Goal: Browse casually: Explore the website without a specific task or goal

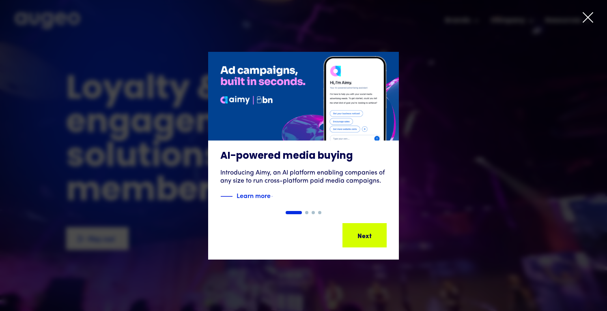
click at [591, 15] on icon at bounding box center [588, 17] width 12 height 12
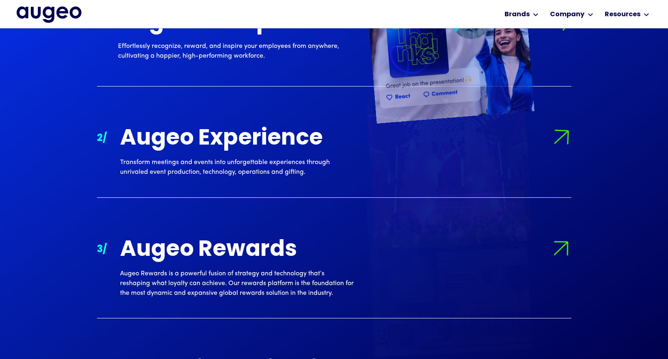
scroll to position [857, 0]
